Goal: Transaction & Acquisition: Purchase product/service

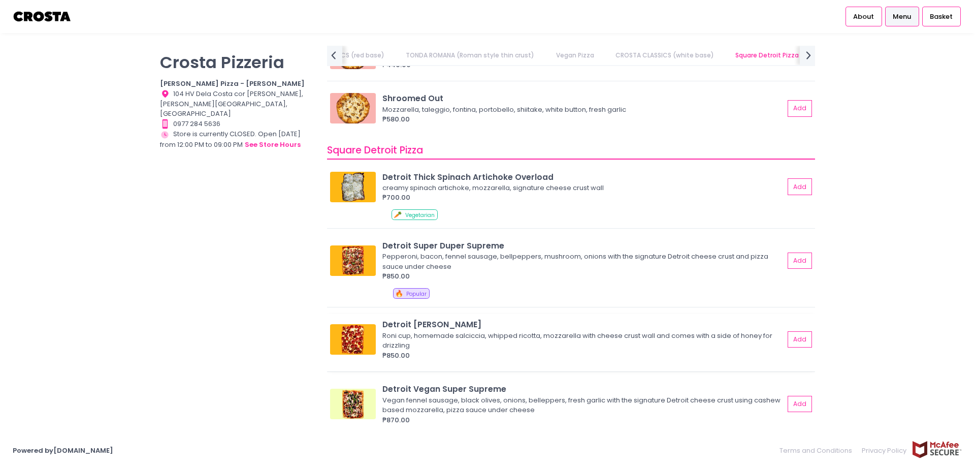
scroll to position [1161, 0]
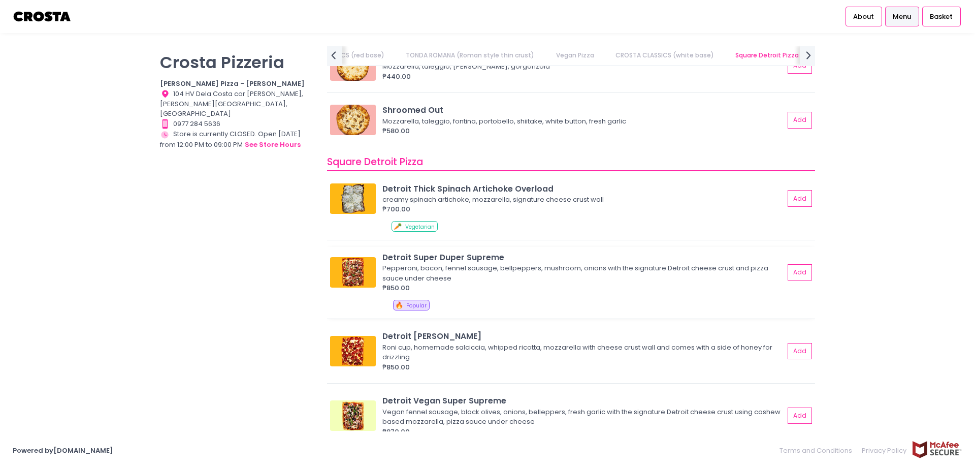
drag, startPoint x: 397, startPoint y: 259, endPoint x: 359, endPoint y: 273, distance: 40.8
click at [359, 273] on img at bounding box center [353, 272] width 46 height 30
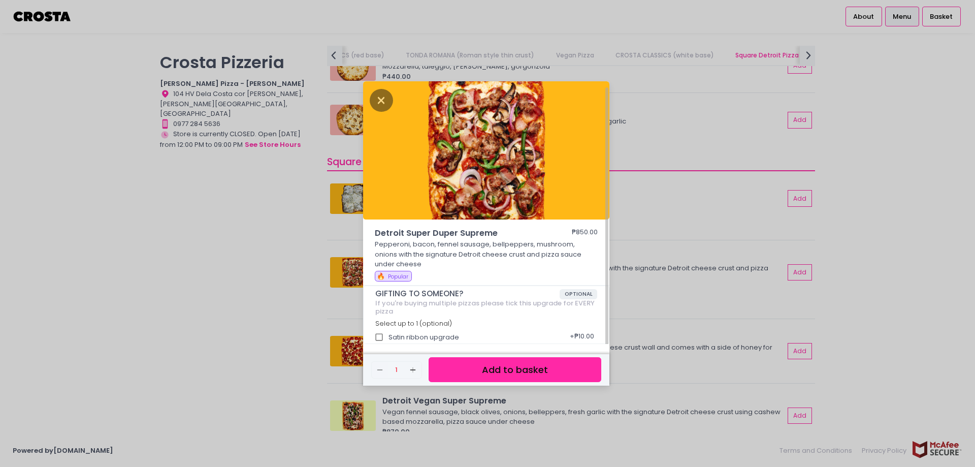
scroll to position [3, 0]
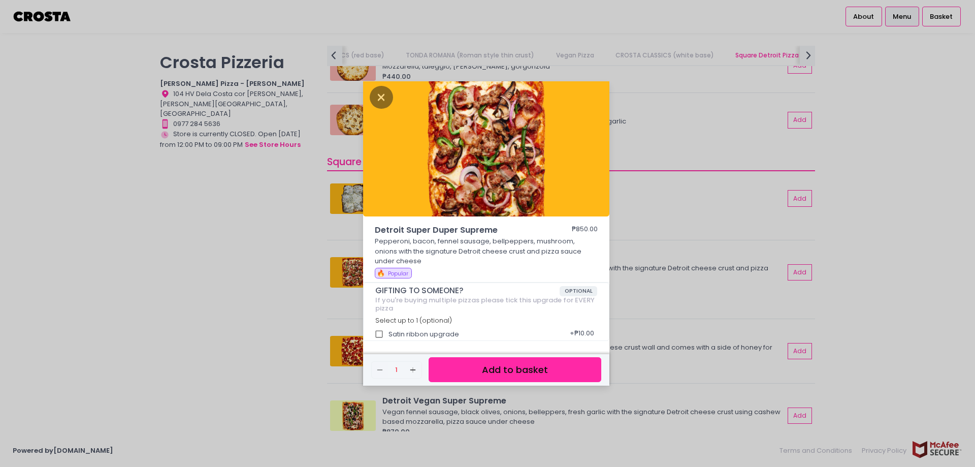
click at [702, 220] on div "Detroit Super Duper Supreme ₱850.00 Pepperoni, bacon, fennel sausage, bellpeppe…" at bounding box center [487, 233] width 975 height 467
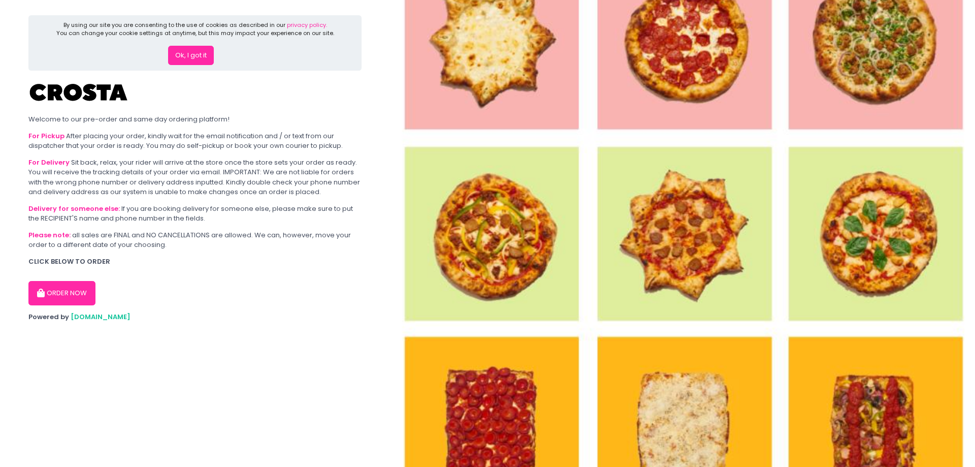
click at [54, 297] on button "ORDER NOW" at bounding box center [61, 293] width 67 height 24
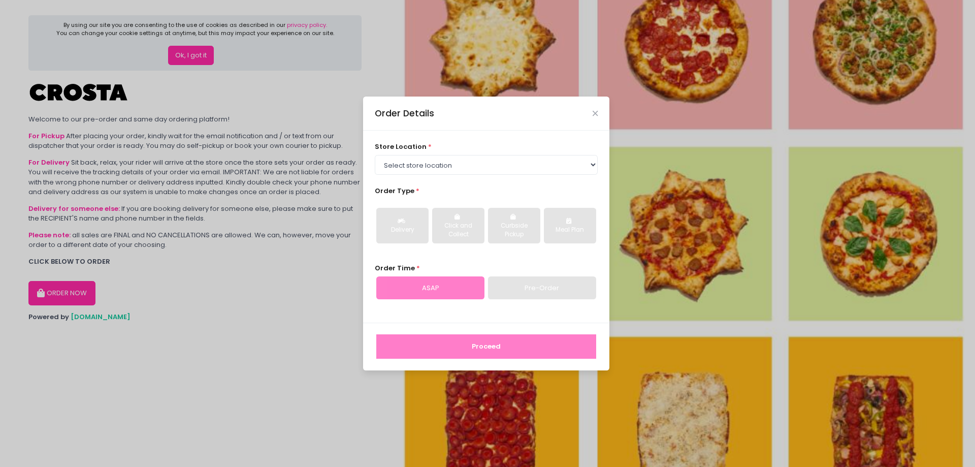
click at [469, 152] on div "store location * Select store location [PERSON_NAME] Pizza - [PERSON_NAME] Pizz…" at bounding box center [487, 158] width 224 height 33
click at [462, 163] on select "Select store location [PERSON_NAME] Pizza - [PERSON_NAME] Pizza - [GEOGRAPHIC_D…" at bounding box center [487, 164] width 224 height 19
select select "5fabb2e53664a8677beaeb89"
click at [375, 155] on select "Select store location [PERSON_NAME] Pizza - [PERSON_NAME] Pizza - [GEOGRAPHIC_D…" at bounding box center [487, 164] width 224 height 19
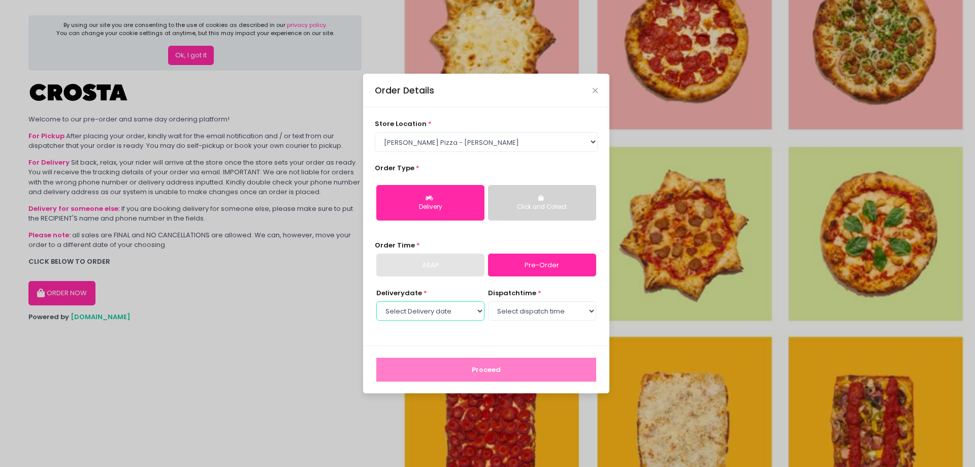
click at [442, 309] on select "Select Delivery date [DATE] [DATE] [DATE] [DATE] [DATE] [DATE]" at bounding box center [430, 310] width 108 height 19
select select "[DATE]"
click at [376, 301] on select "Select Delivery date [DATE] [DATE] [DATE] [DATE] [DATE] [DATE]" at bounding box center [430, 310] width 108 height 19
click at [514, 310] on select "Select dispatch time 12:00 PM - 12:30 PM 12:30 PM - 01:00 PM 01:00 PM - 01:30 P…" at bounding box center [542, 310] width 108 height 19
select select "18:00"
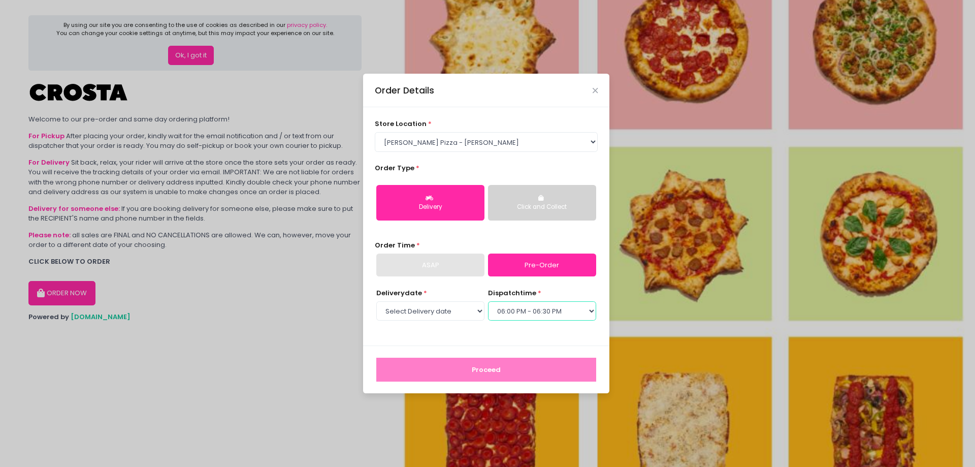
click at [488, 301] on select "Select dispatch time 12:00 PM - 12:30 PM 12:30 PM - 01:00 PM 01:00 PM - 01:30 P…" at bounding box center [542, 310] width 108 height 19
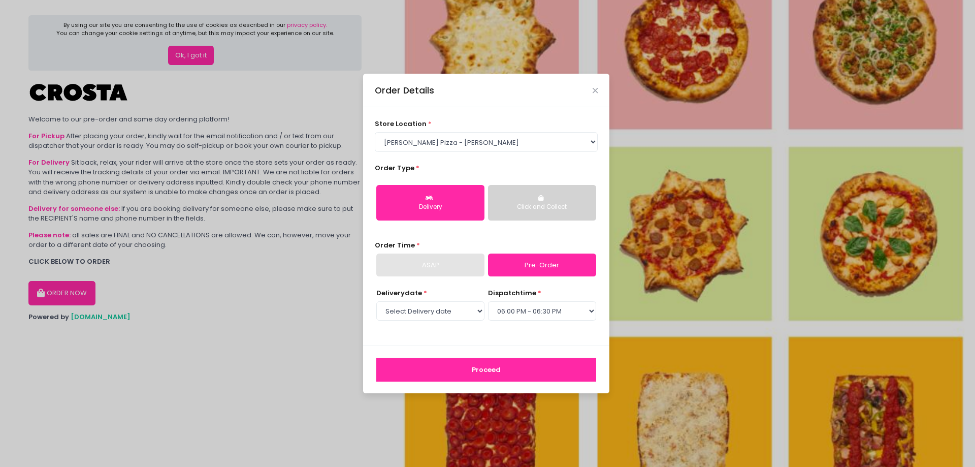
click at [528, 268] on link "Pre-Order" at bounding box center [542, 264] width 108 height 23
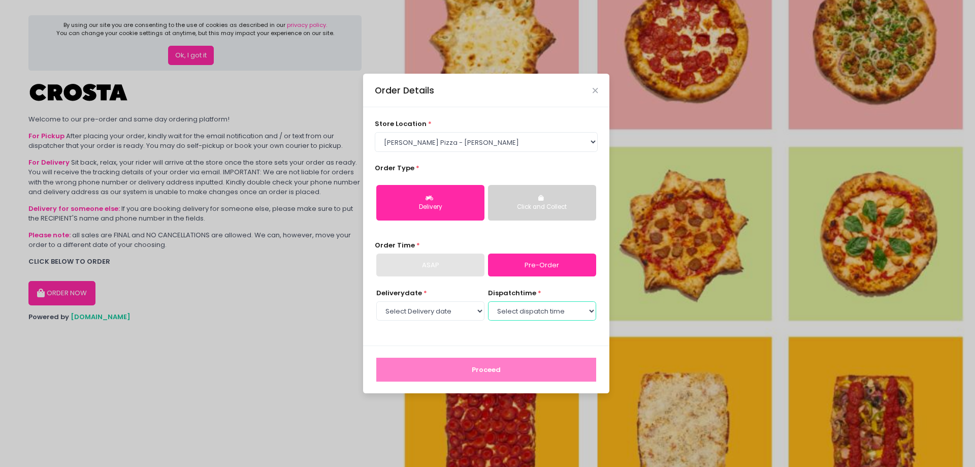
click at [509, 317] on select "Select dispatch time 12:00 PM - 12:30 PM 12:30 PM - 01:00 PM 01:00 PM - 01:30 P…" at bounding box center [542, 310] width 108 height 19
select select "18:30"
click at [488, 301] on select "Select dispatch time 12:00 PM - 12:30 PM 12:30 PM - 01:00 PM 01:00 PM - 01:30 P…" at bounding box center [542, 310] width 108 height 19
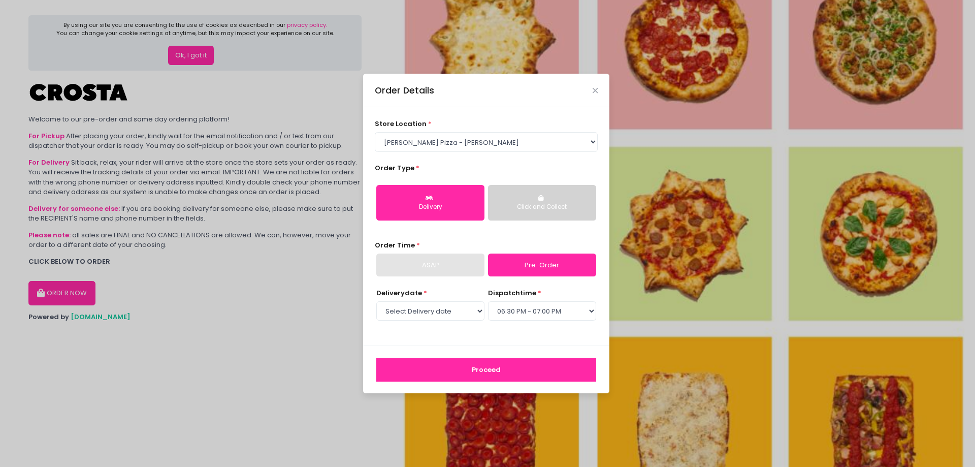
click at [477, 368] on button "Proceed" at bounding box center [486, 370] width 220 height 24
